Goal: Task Accomplishment & Management: Manage account settings

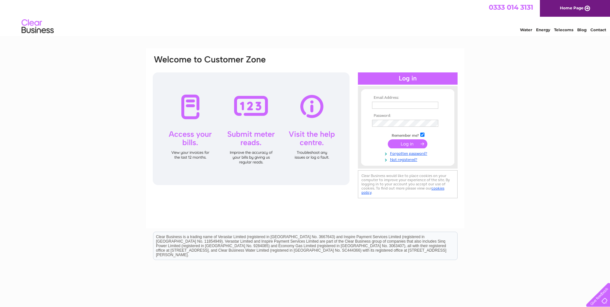
type input "finance@stjosephsservice.co.uk"
click at [405, 144] on input "submit" at bounding box center [408, 143] width 40 height 9
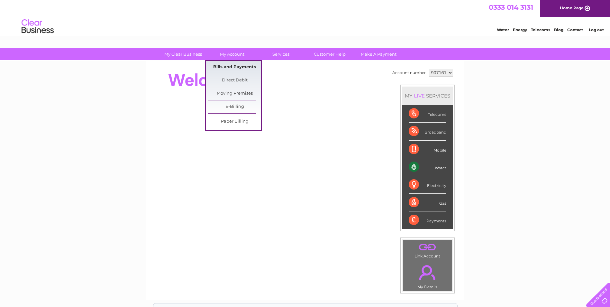
click at [229, 69] on link "Bills and Payments" at bounding box center [234, 67] width 53 height 13
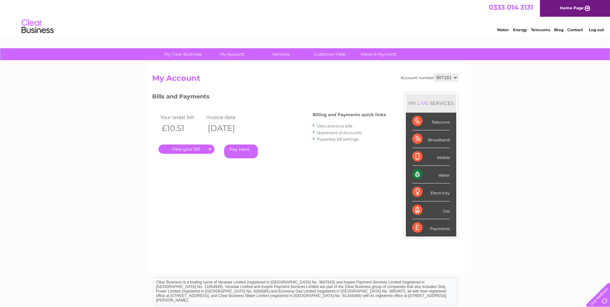
click at [195, 150] on link "." at bounding box center [187, 148] width 56 height 9
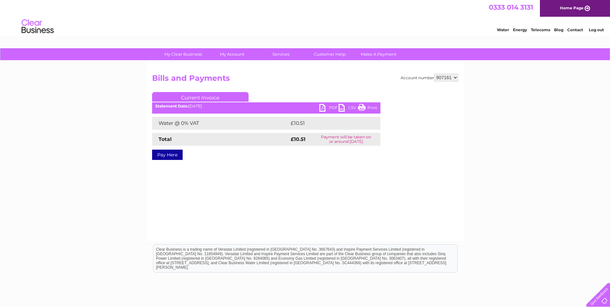
click at [332, 108] on link "PDF" at bounding box center [329, 108] width 19 height 9
